Goal: Transaction & Acquisition: Purchase product/service

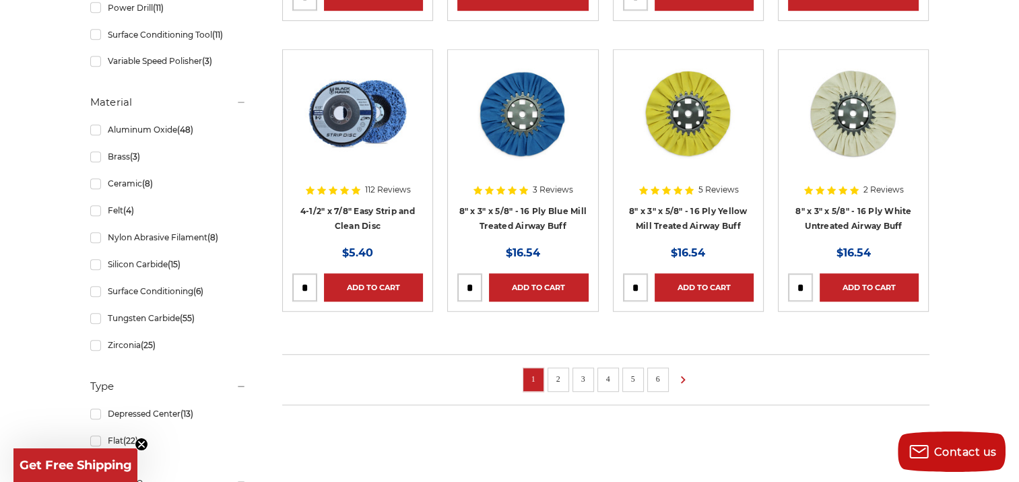
scroll to position [1056, 0]
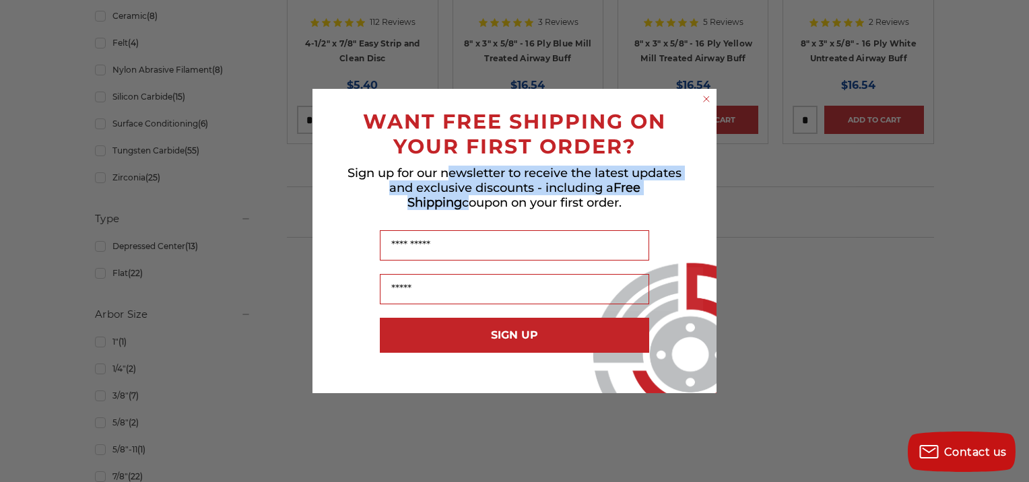
drag, startPoint x: 32, startPoint y: 204, endPoint x: 488, endPoint y: 204, distance: 455.4
click at [488, 204] on div "Close dialog WANT FREE SHIPPING ON YOUR FIRST ORDER? Sign up for our newsletter…" at bounding box center [514, 241] width 1029 height 482
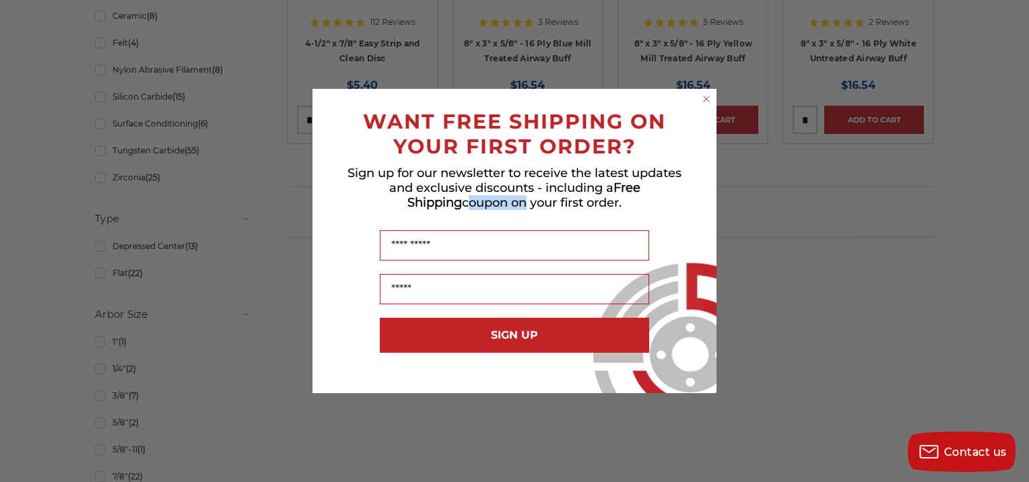
click at [710, 102] on circle "Close dialog" at bounding box center [707, 99] width 13 height 13
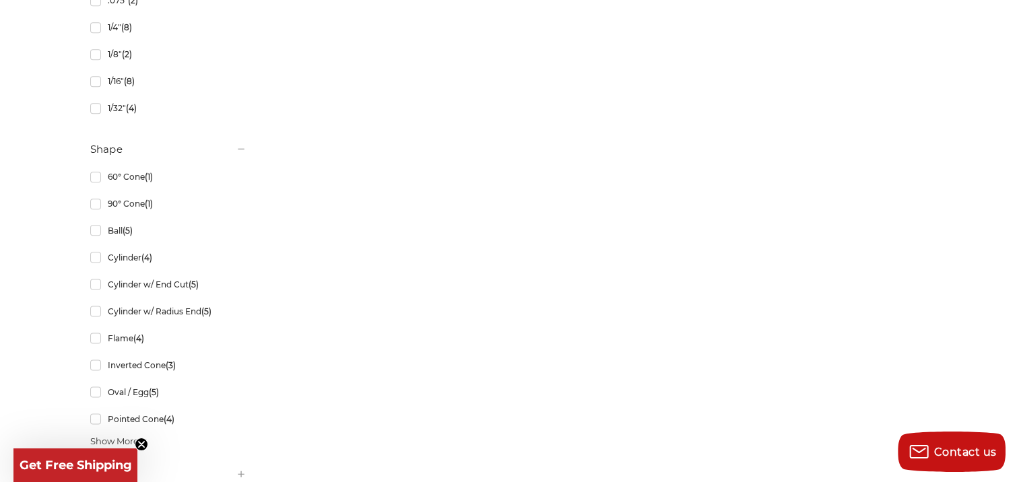
scroll to position [1657, 0]
click at [131, 251] on link "Cylinder (4)" at bounding box center [168, 255] width 156 height 24
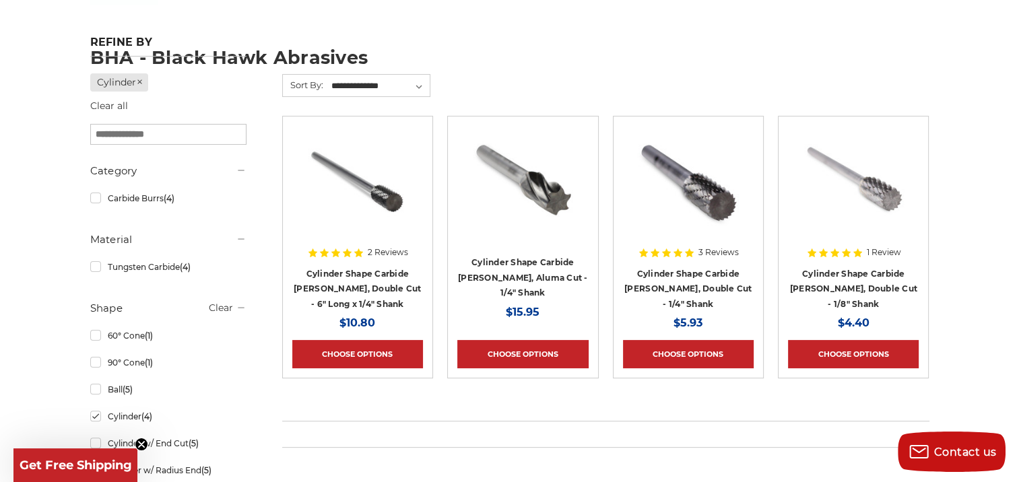
scroll to position [221, 0]
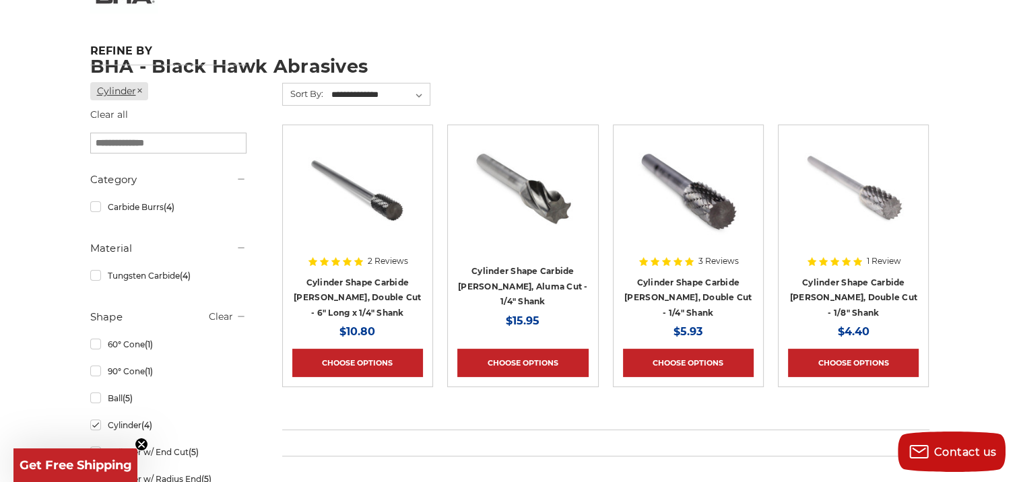
click at [139, 91] on icon at bounding box center [140, 91] width 8 height 8
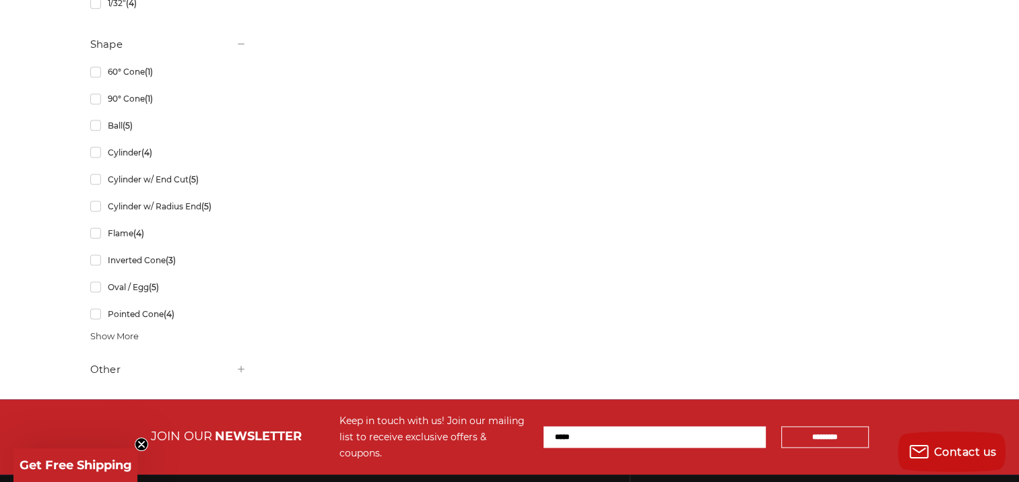
scroll to position [1756, 0]
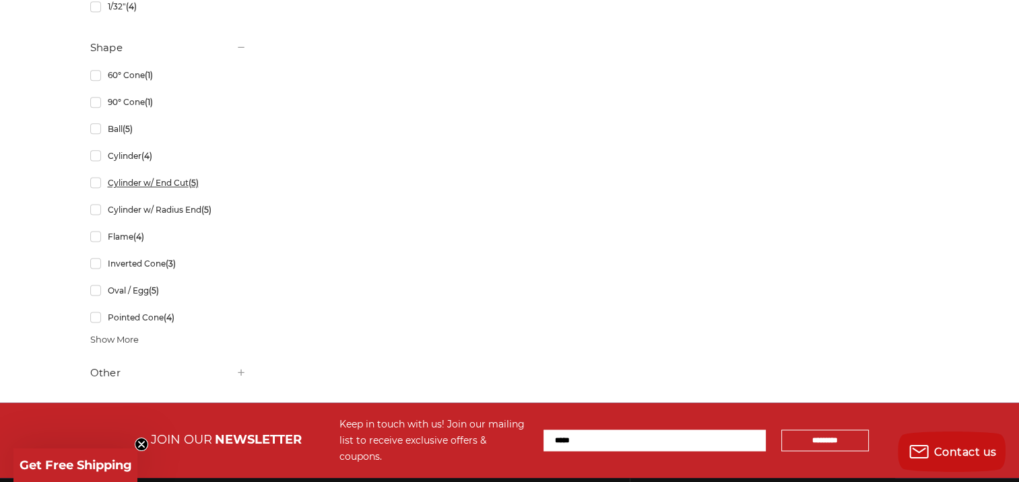
click at [140, 192] on link "Cylinder w/ End Cut (5)" at bounding box center [168, 183] width 156 height 24
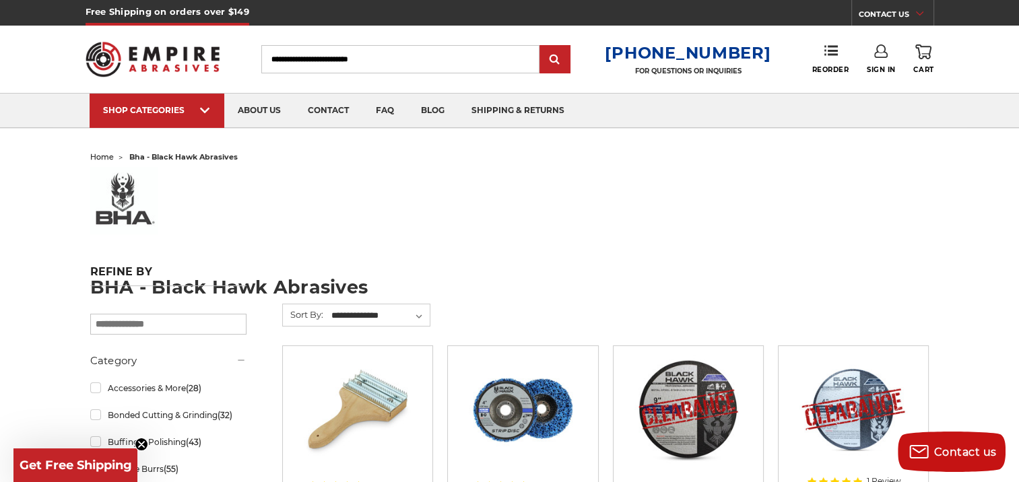
click at [329, 63] on input "Search" at bounding box center [400, 59] width 278 height 28
click at [329, 63] on input "*" at bounding box center [400, 59] width 278 height 28
type input "***"
click at [542, 46] on input "submit" at bounding box center [555, 59] width 27 height 27
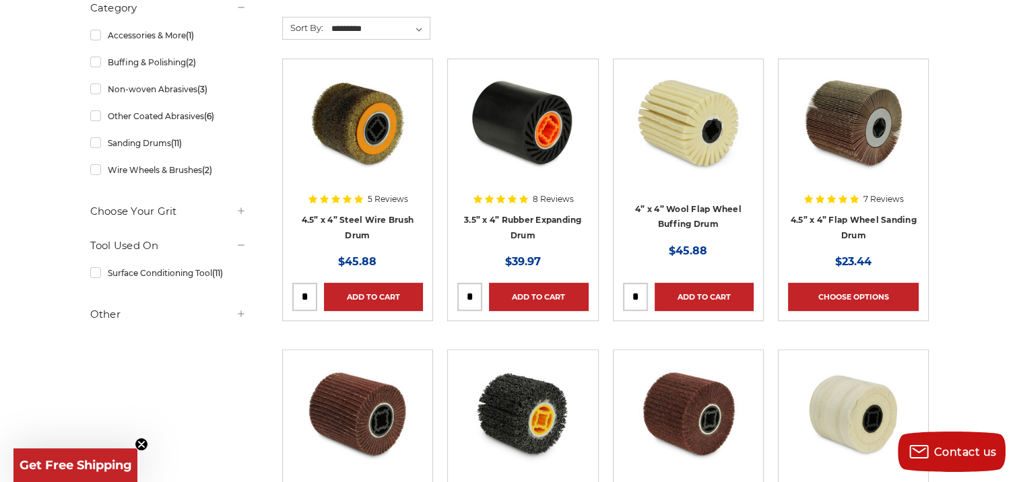
scroll to position [424, 0]
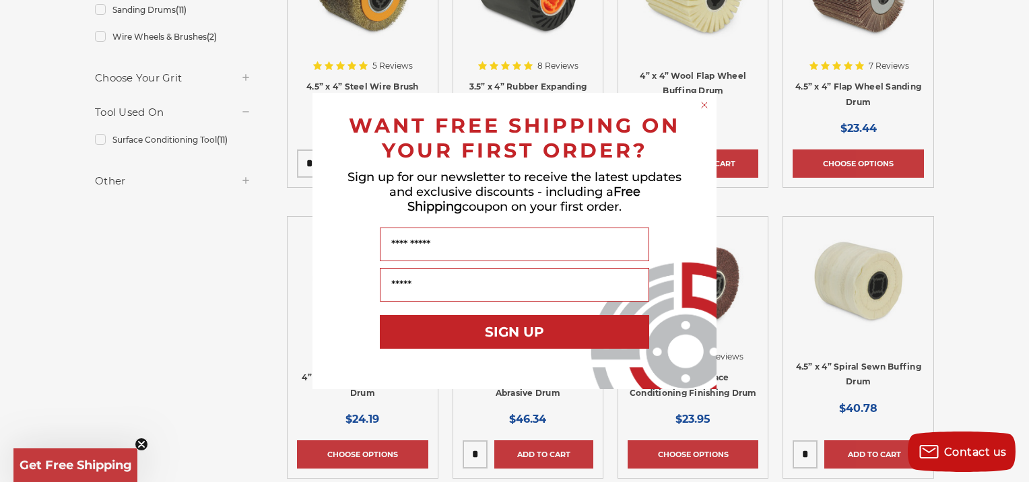
click at [703, 104] on icon "Close dialog" at bounding box center [704, 104] width 5 height 5
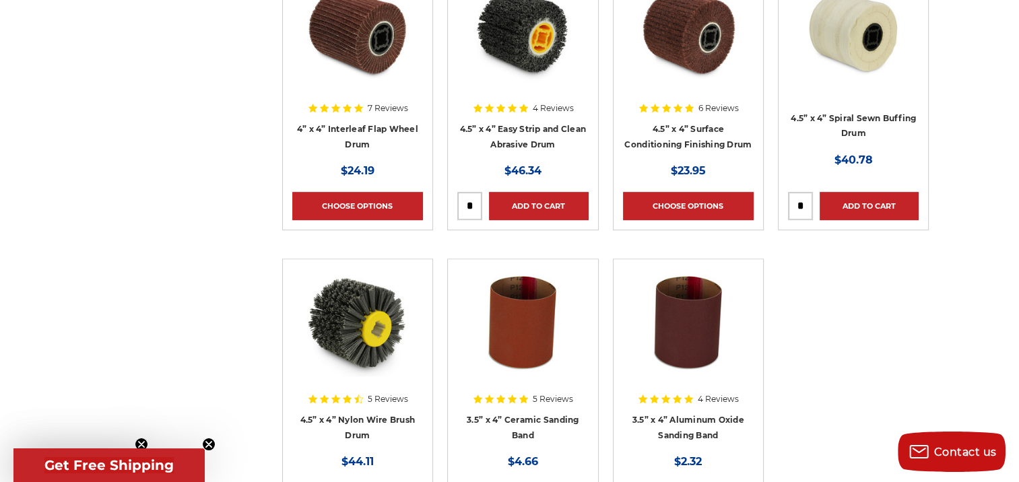
scroll to position [671, 0]
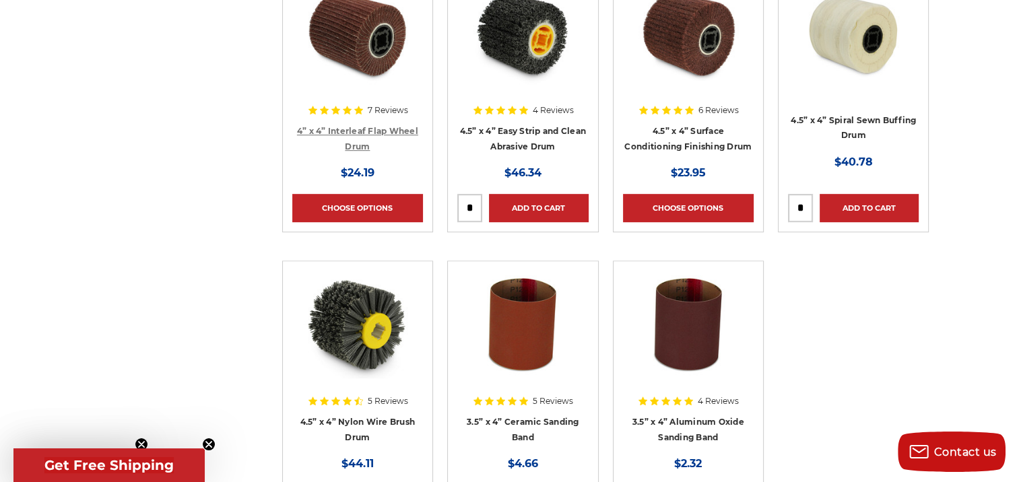
click at [365, 126] on link "4” x 4” Interleaf Flap Wheel Drum" at bounding box center [357, 139] width 121 height 26
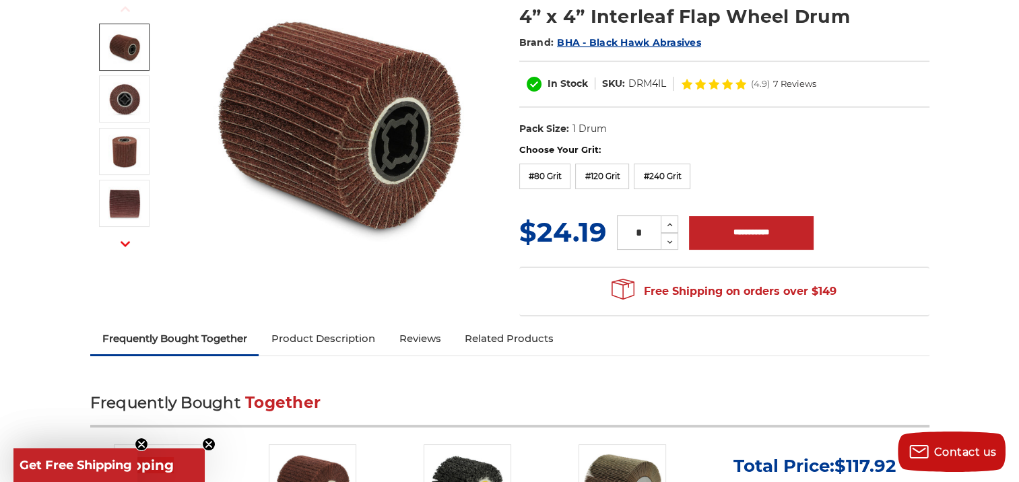
scroll to position [186, 0]
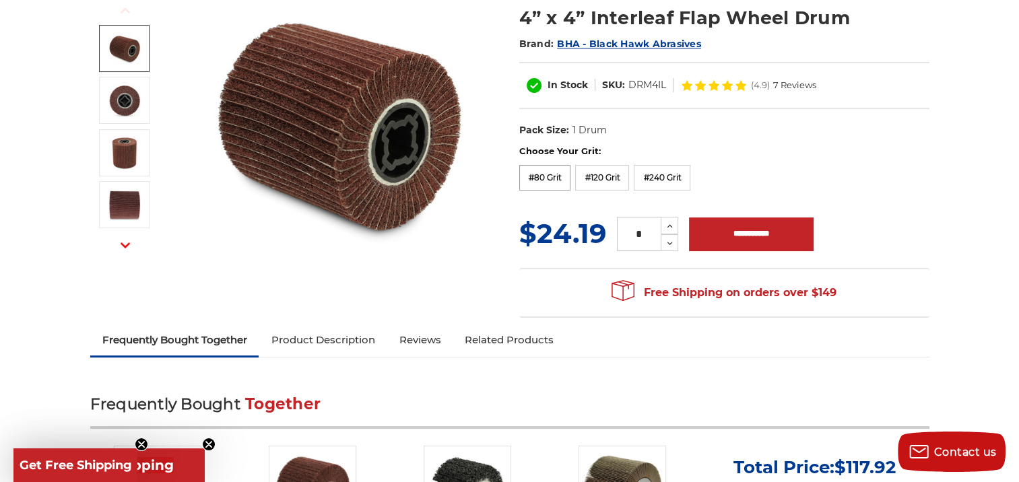
click at [551, 168] on label "#80 Grit" at bounding box center [545, 178] width 52 height 26
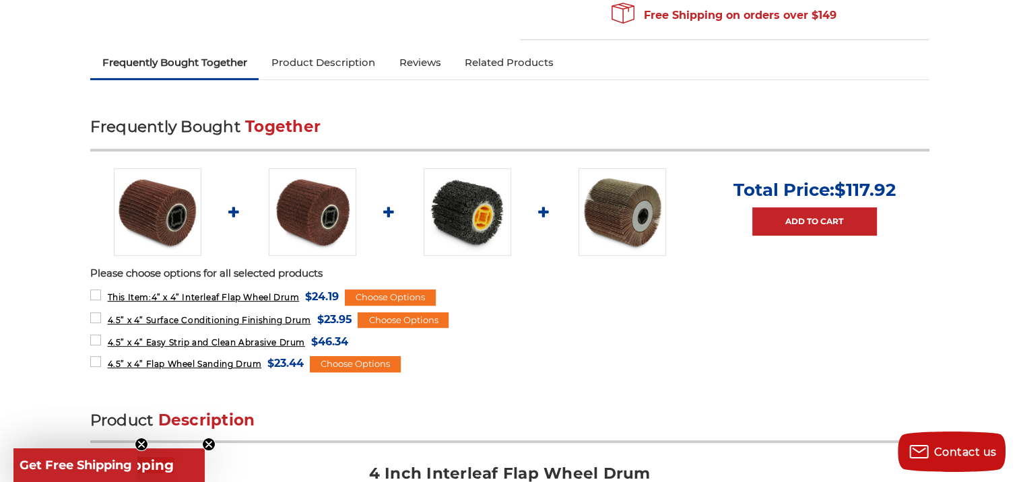
scroll to position [476, 0]
click at [304, 215] on img at bounding box center [313, 212] width 88 height 88
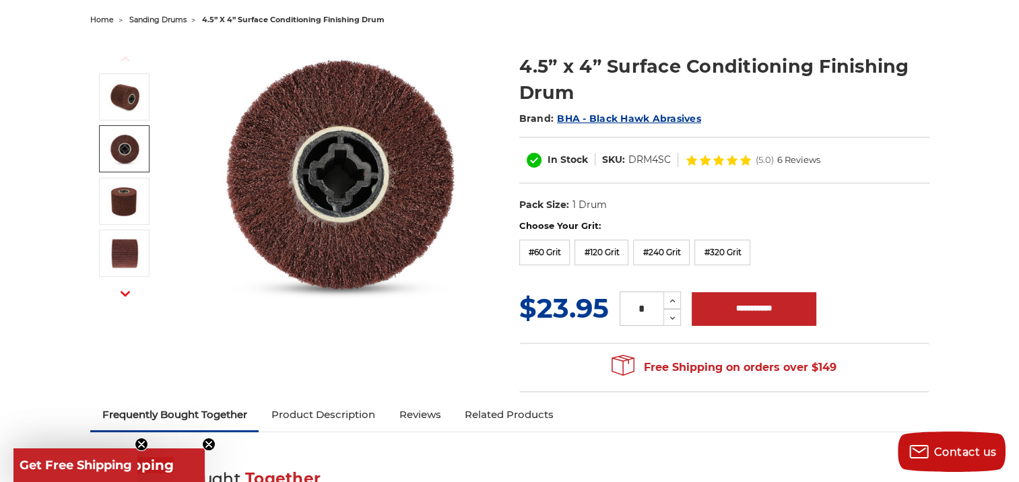
scroll to position [148, 0]
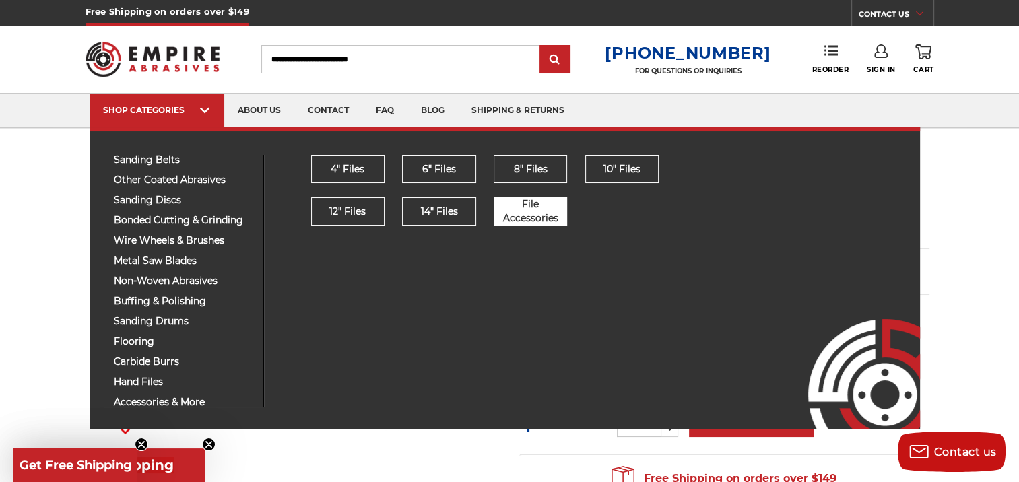
click at [507, 199] on span "File Accessories" at bounding box center [531, 211] width 72 height 28
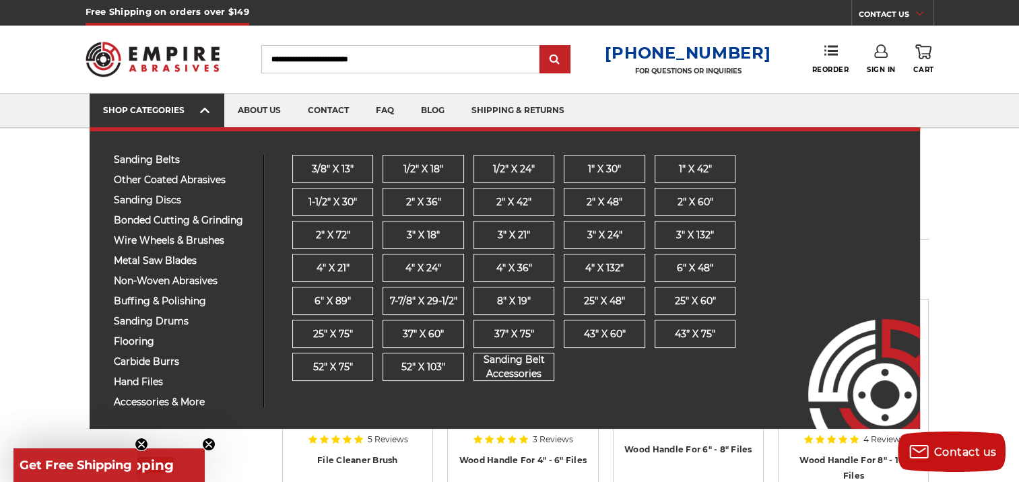
click at [202, 112] on icon at bounding box center [204, 110] width 9 height 15
click at [179, 106] on div "SHOP CATEGORIES" at bounding box center [157, 110] width 108 height 10
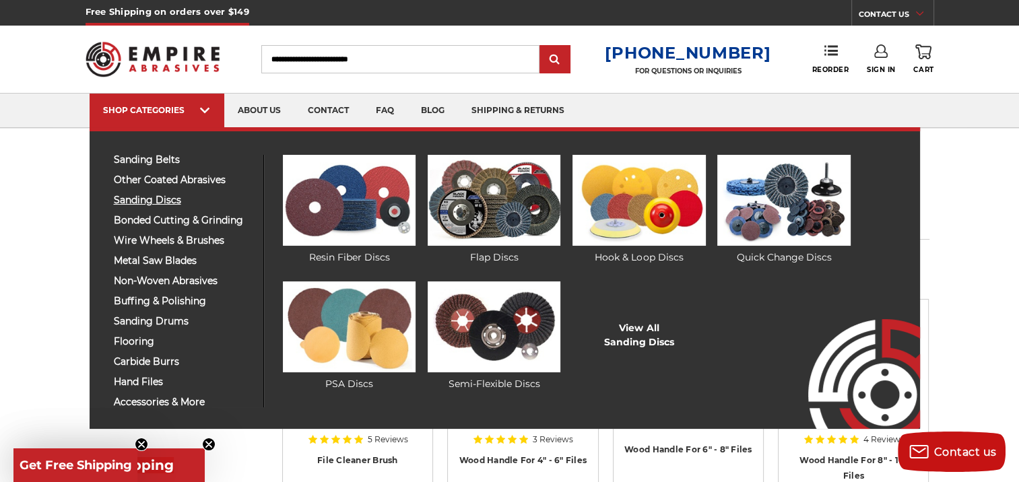
click at [156, 197] on span "sanding discs" at bounding box center [183, 200] width 139 height 10
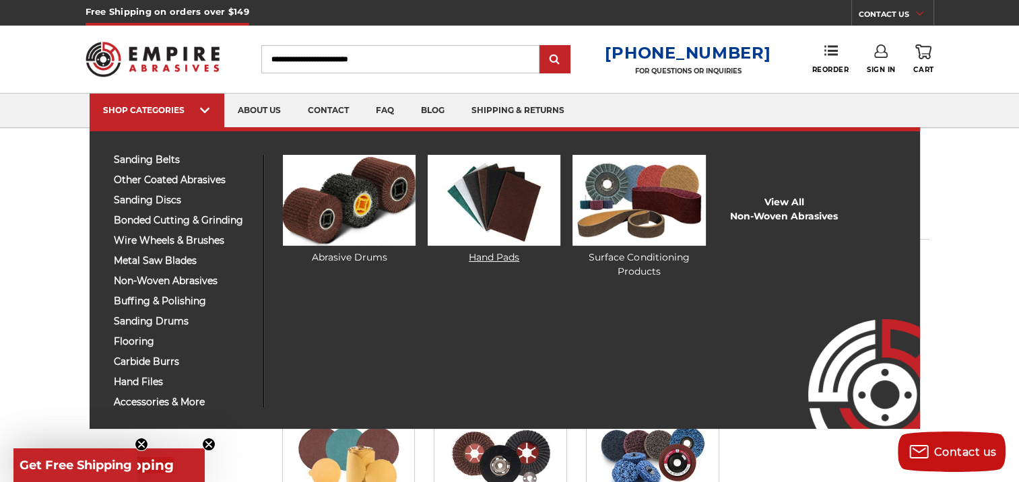
click at [455, 197] on img at bounding box center [494, 200] width 133 height 91
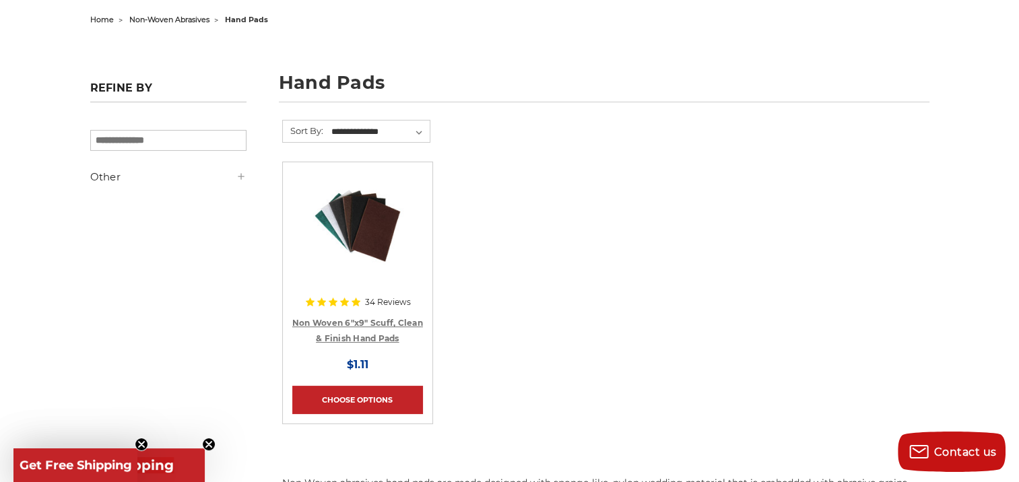
click at [364, 322] on link "Non Woven 6"x9" Scuff, Clean & Finish Hand Pads" at bounding box center [357, 331] width 131 height 26
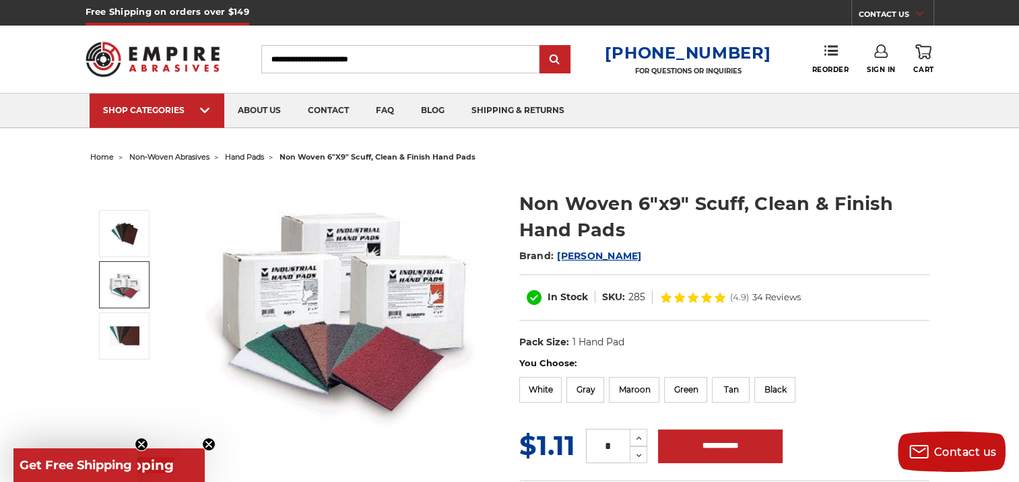
click at [304, 59] on input "Search" at bounding box center [400, 59] width 278 height 28
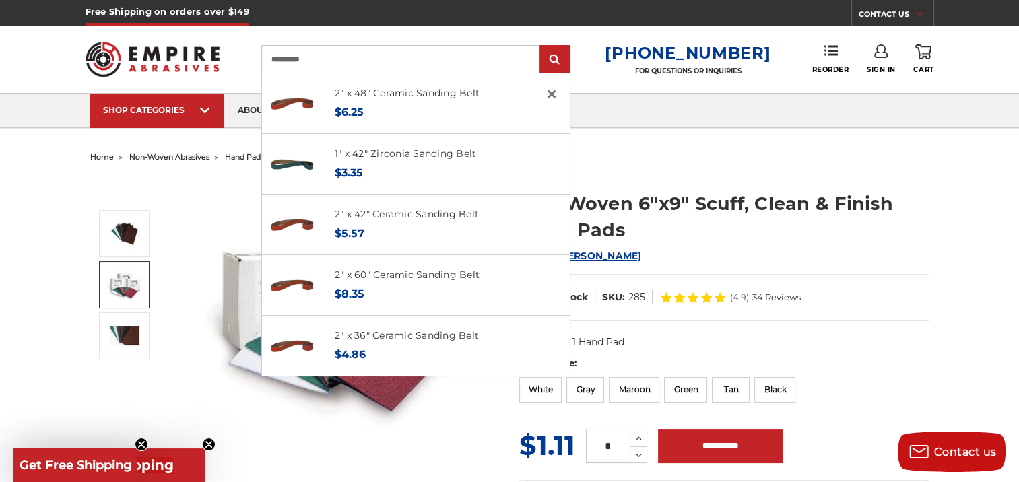
type input "**********"
click at [542, 46] on input "submit" at bounding box center [555, 59] width 27 height 27
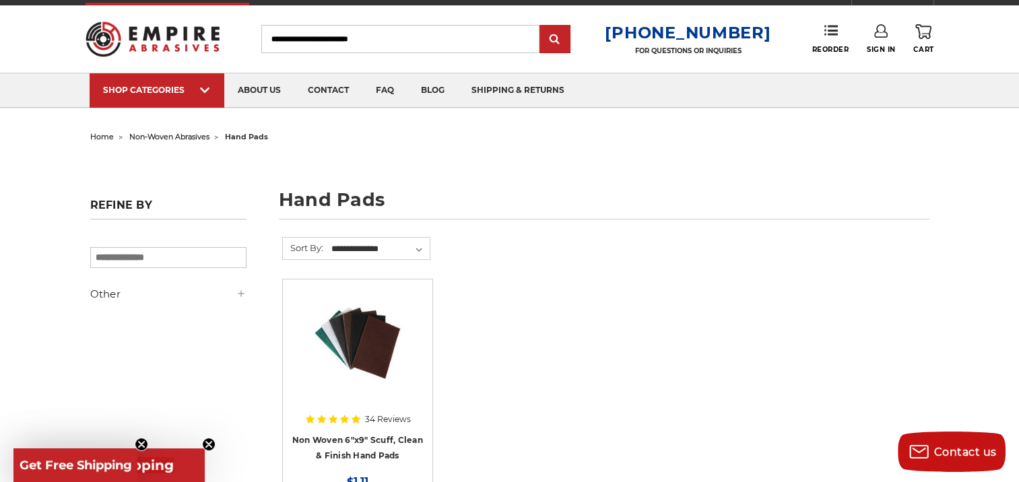
scroll to position [5, 0]
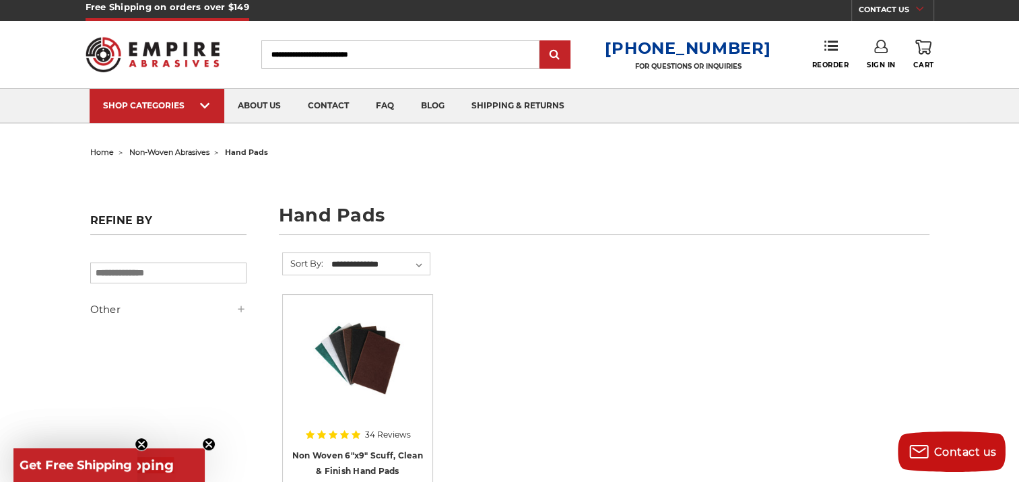
click at [305, 57] on input "Search" at bounding box center [400, 54] width 278 height 28
type input "***"
click at [542, 42] on input "submit" at bounding box center [555, 55] width 27 height 27
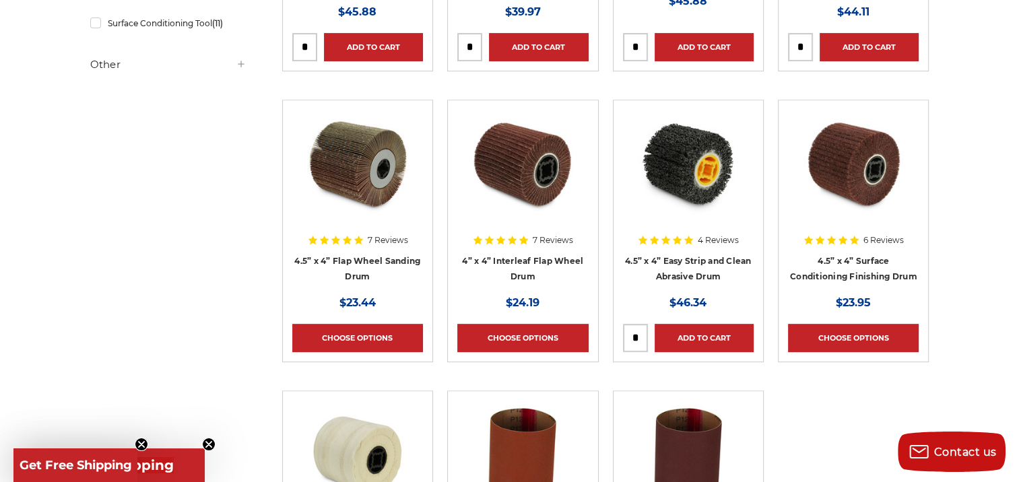
scroll to position [542, 0]
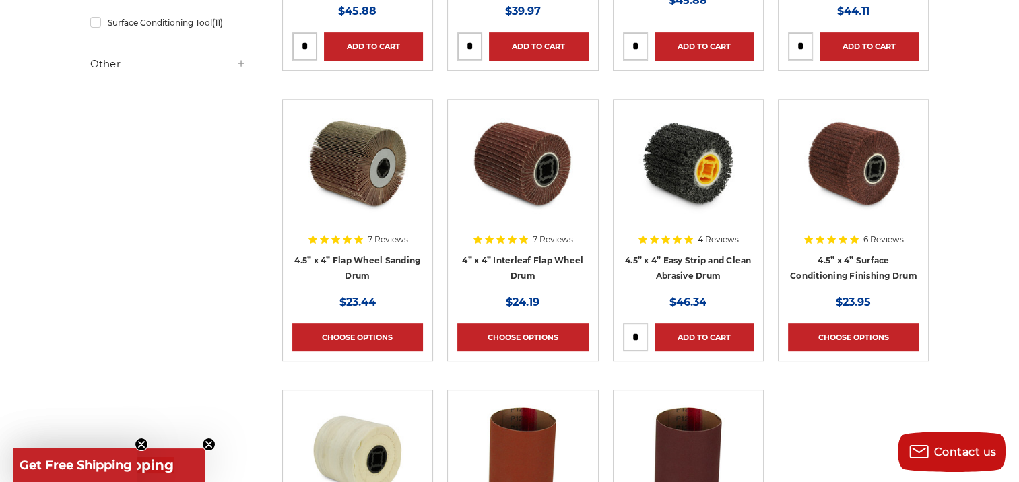
click at [368, 237] on div at bounding box center [357, 174] width 131 height 131
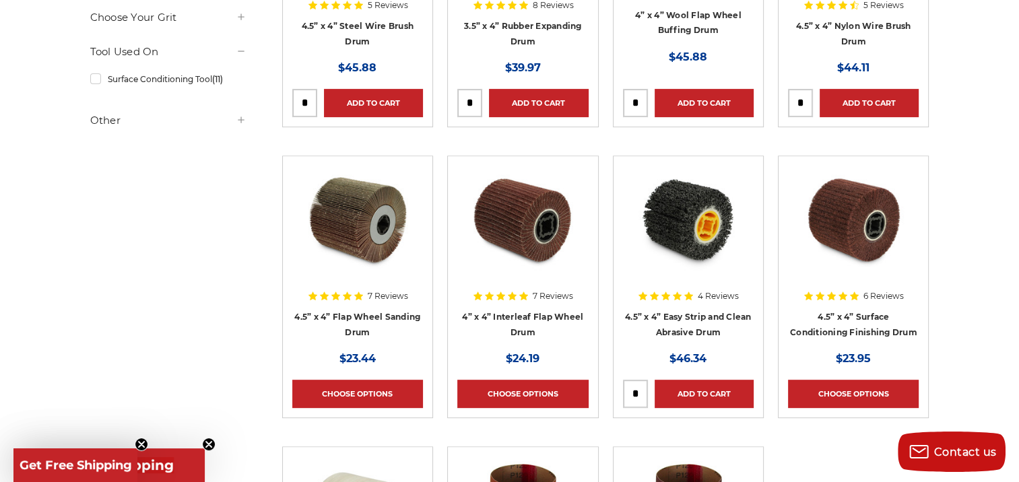
scroll to position [490, 0]
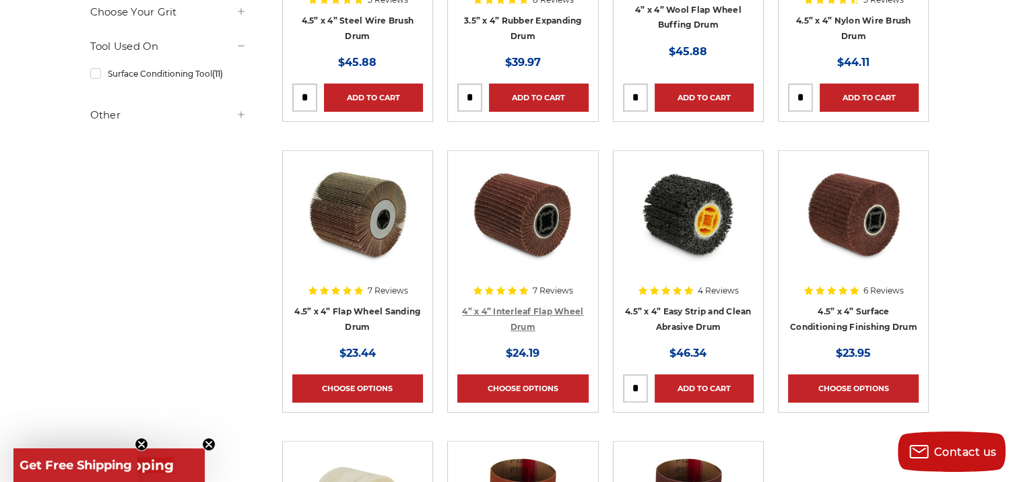
click at [478, 307] on link "4” x 4” Interleaf Flap Wheel Drum" at bounding box center [522, 320] width 121 height 26
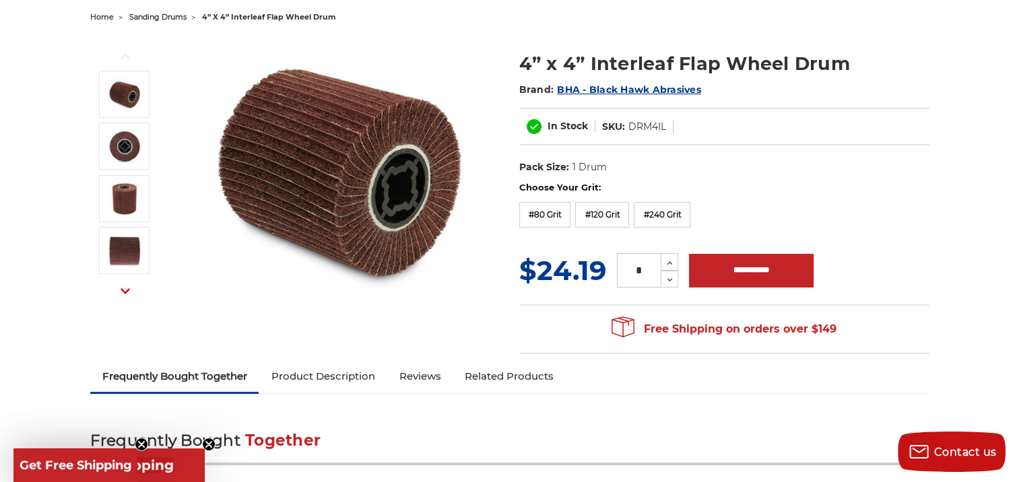
scroll to position [140, 0]
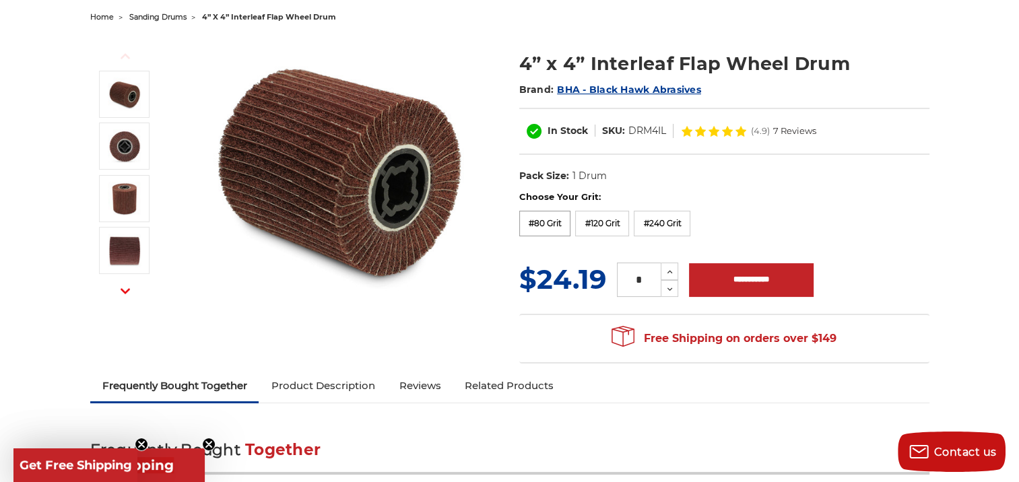
click at [565, 222] on label "#80 Grit" at bounding box center [545, 224] width 52 height 26
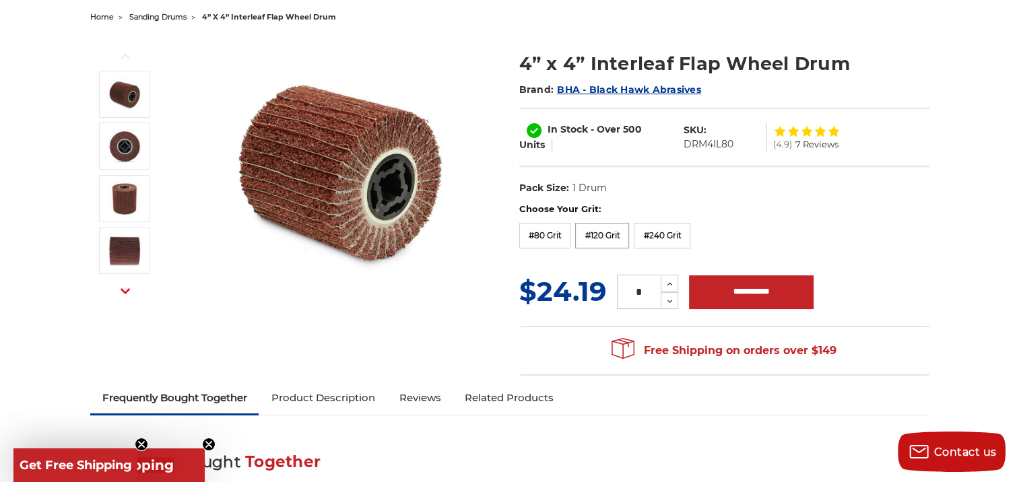
click at [598, 241] on label "#120 Grit" at bounding box center [602, 236] width 54 height 26
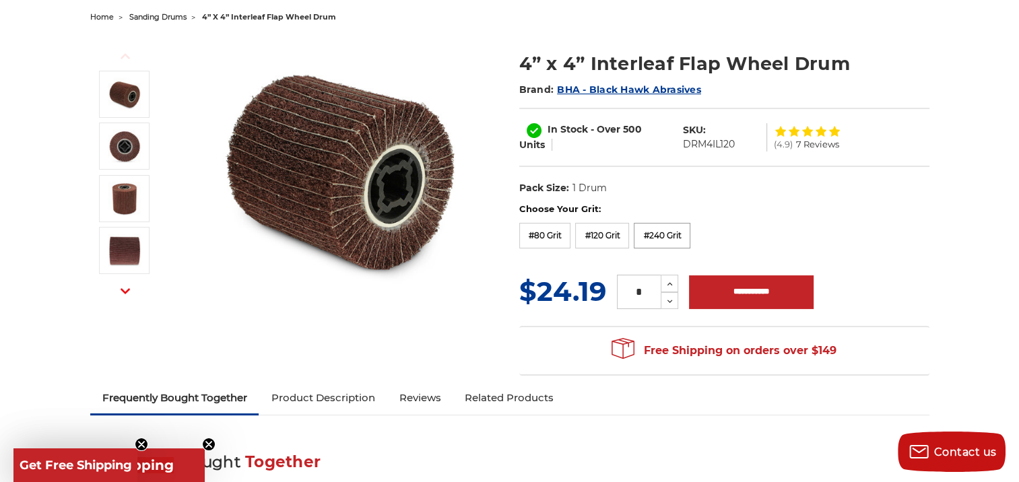
click at [649, 235] on label "#240 Grit" at bounding box center [662, 236] width 57 height 26
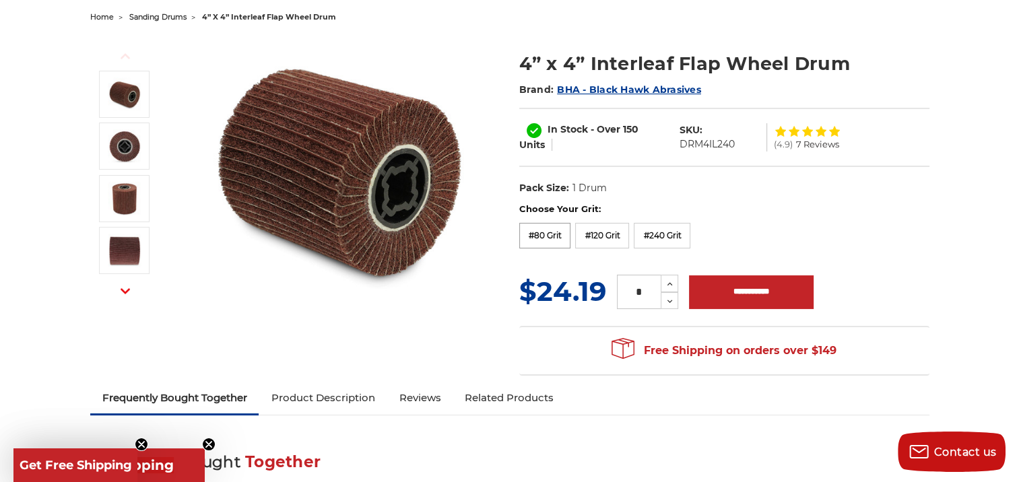
click at [565, 236] on label "#80 Grit" at bounding box center [545, 236] width 52 height 26
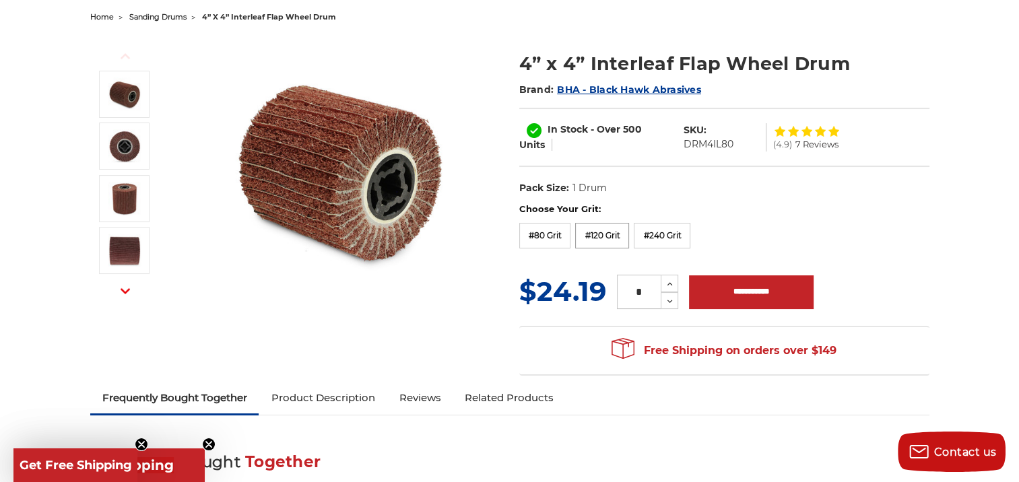
click at [620, 237] on label "#120 Grit" at bounding box center [602, 236] width 54 height 26
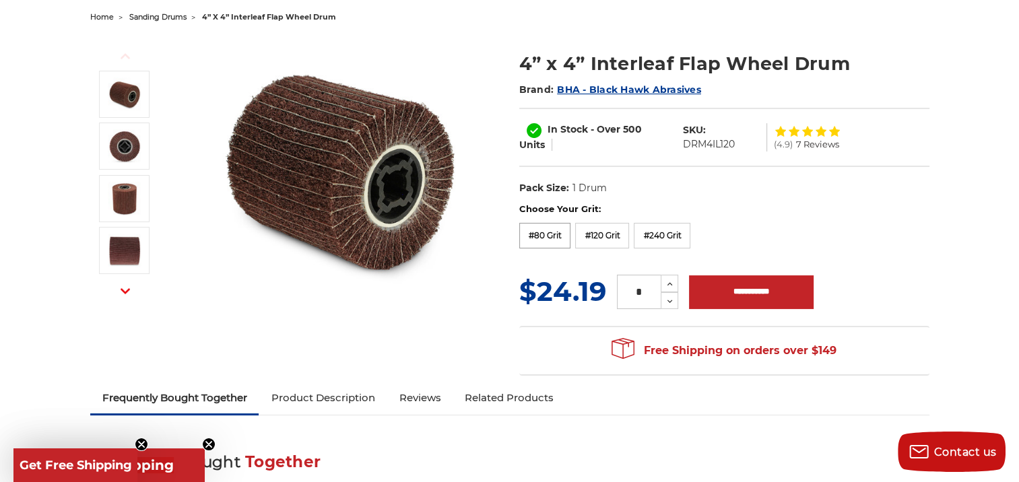
click at [566, 230] on label "#80 Grit" at bounding box center [545, 236] width 52 height 26
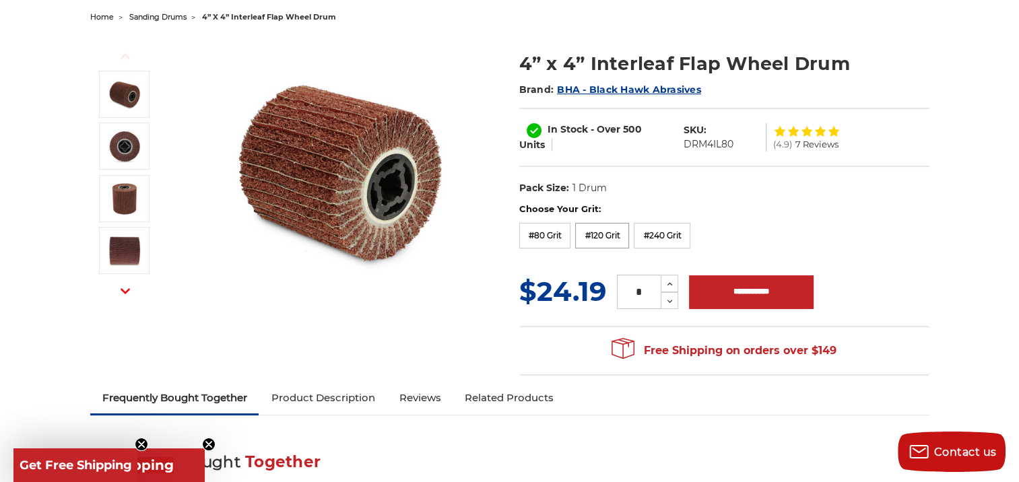
click at [598, 232] on label "#120 Grit" at bounding box center [602, 236] width 54 height 26
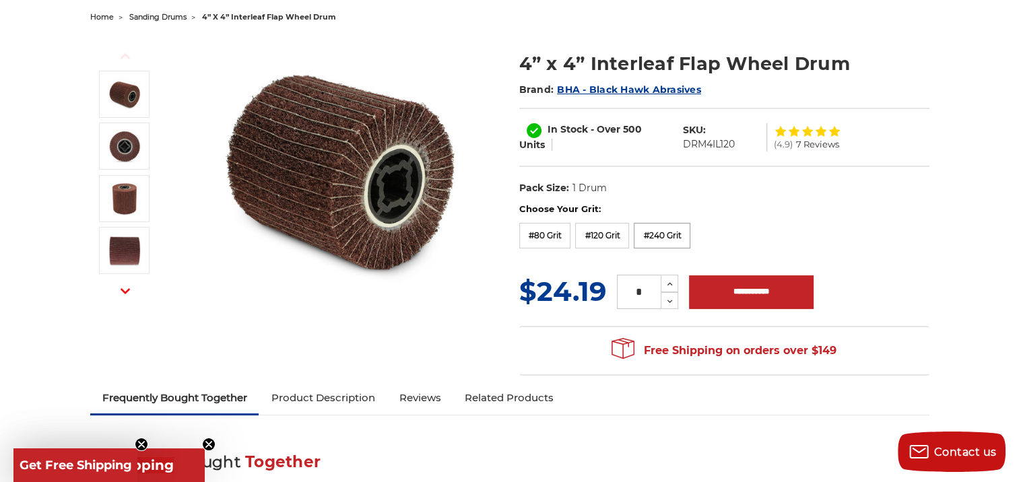
click at [645, 234] on label "#240 Grit" at bounding box center [662, 236] width 57 height 26
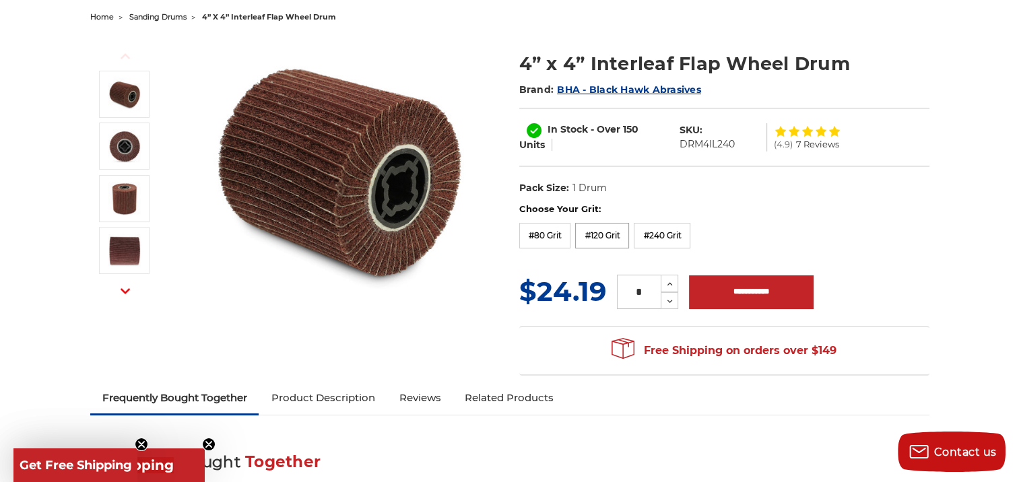
click at [608, 230] on label "#120 Grit" at bounding box center [602, 236] width 54 height 26
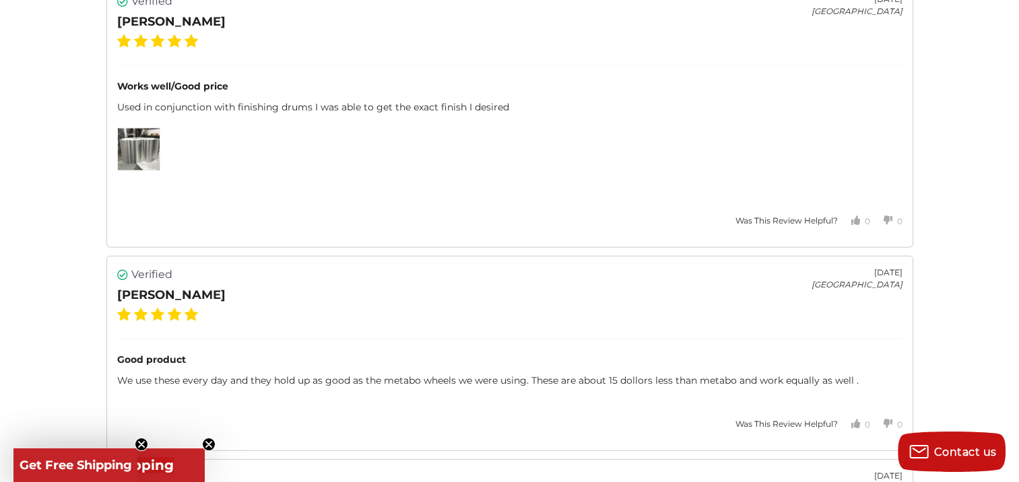
scroll to position [3067, 0]
click at [134, 133] on img at bounding box center [139, 151] width 42 height 42
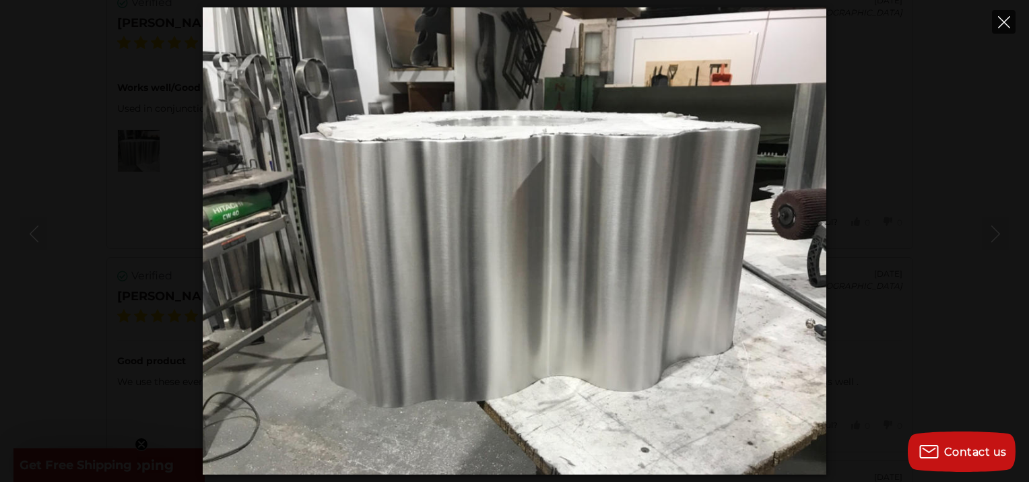
click at [1005, 28] on button "Close" at bounding box center [1004, 22] width 24 height 24
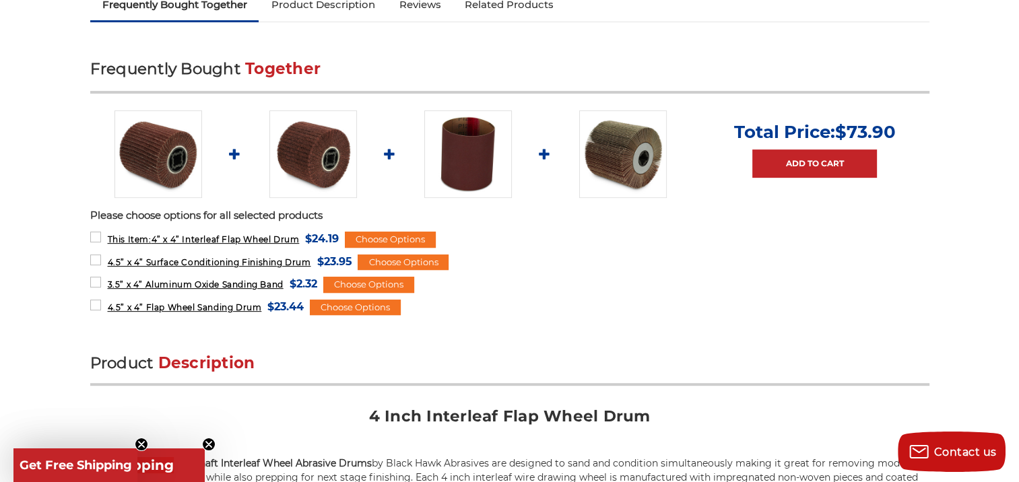
scroll to position [0, 0]
